Goal: Obtain resource: Obtain resource

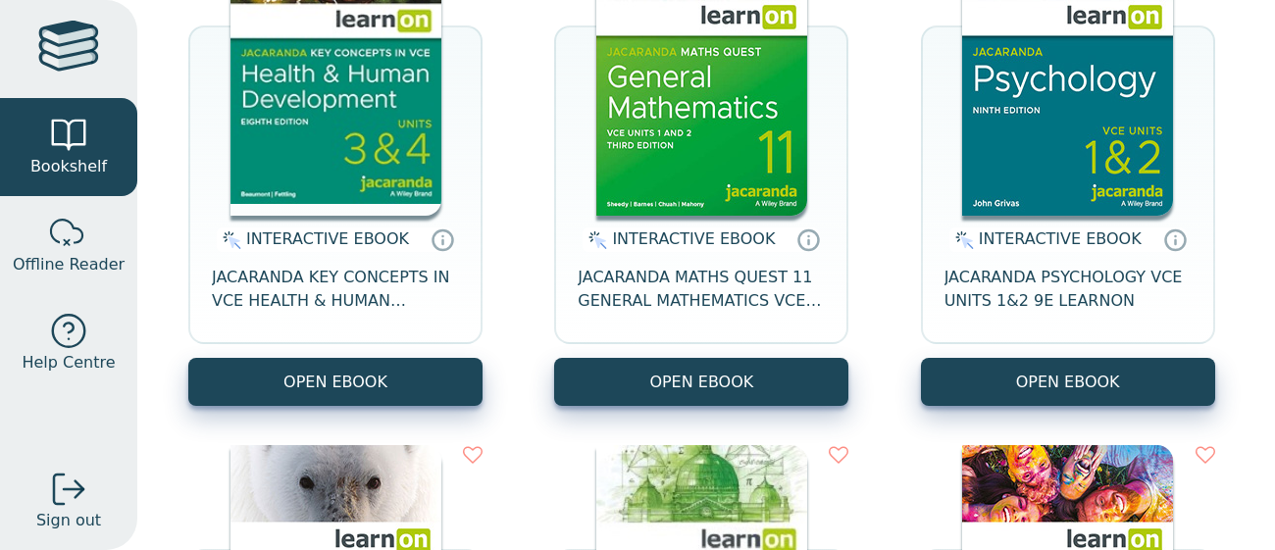
scroll to position [350, 0]
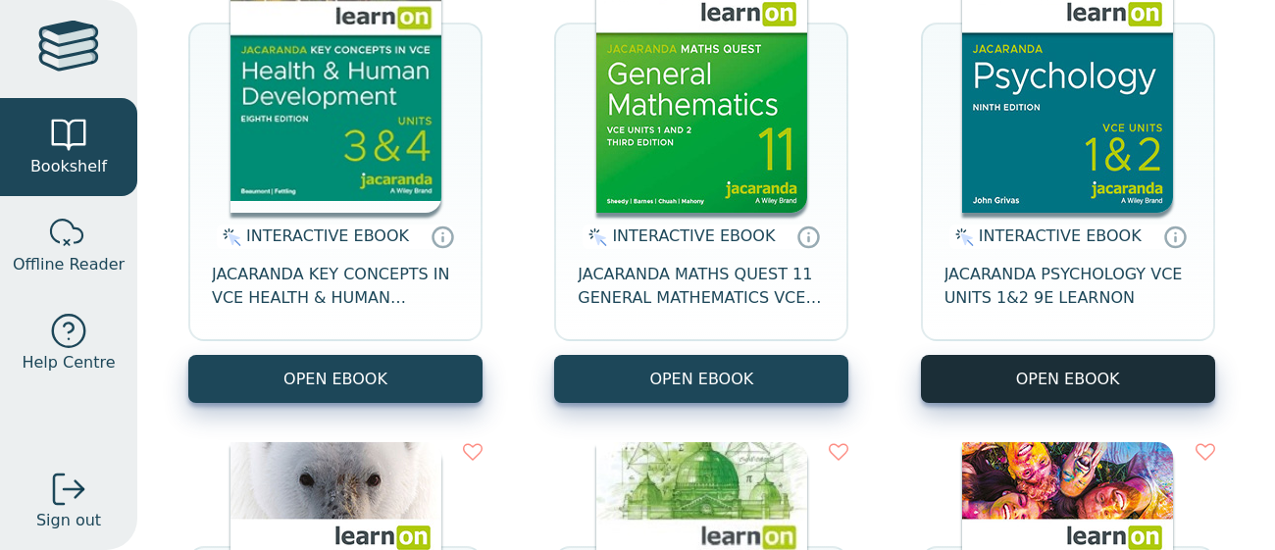
click at [1005, 375] on button "OPEN EBOOK" at bounding box center [1068, 379] width 294 height 48
click at [1123, 382] on button "OPEN EBOOK" at bounding box center [1068, 379] width 294 height 48
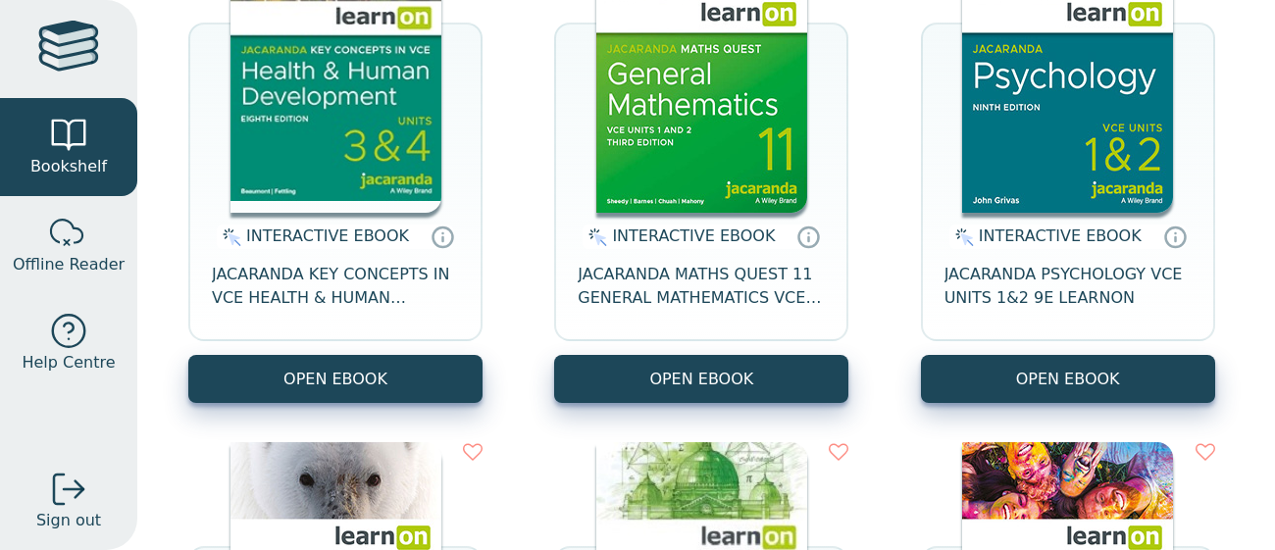
scroll to position [0, 0]
